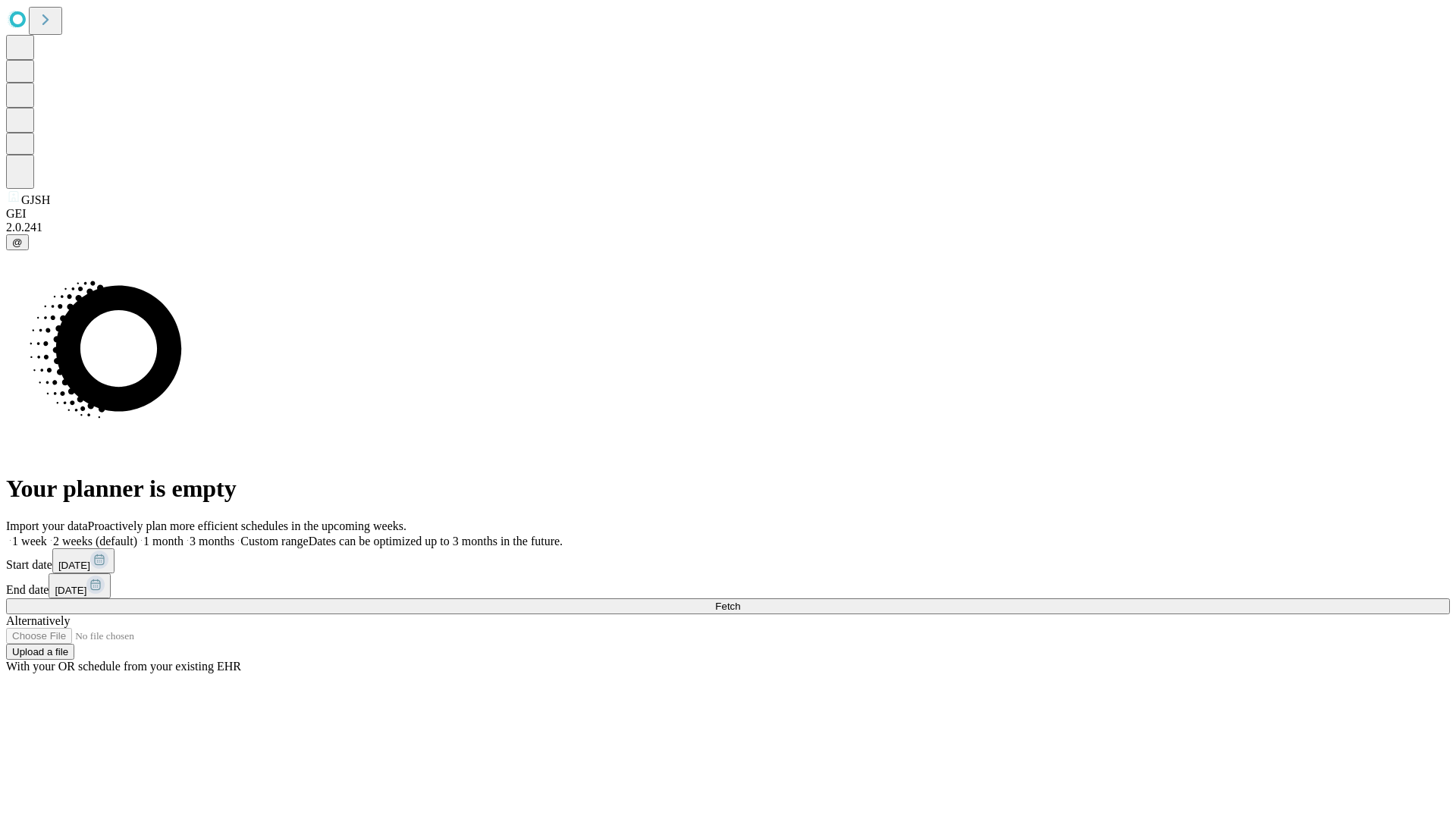
click at [740, 600] on span "Fetch" at bounding box center [728, 606] width 25 height 12
